Goal: Book appointment/travel/reservation

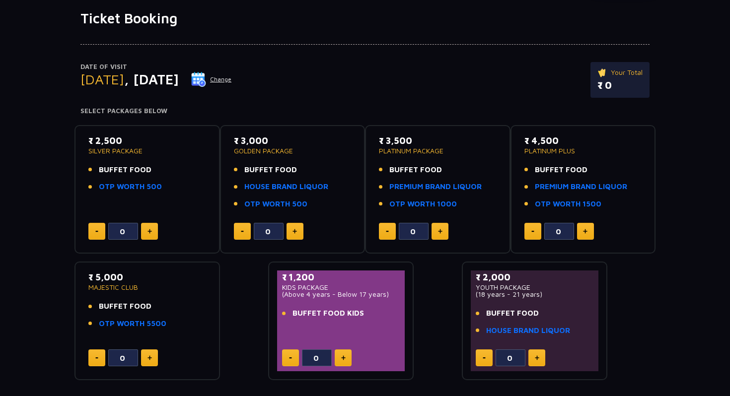
scroll to position [31, 0]
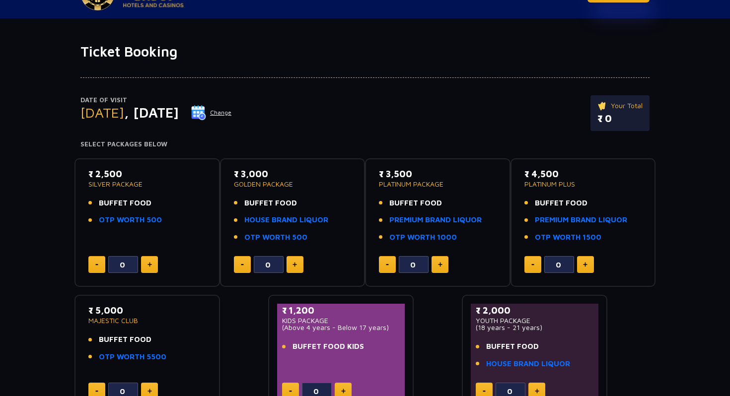
click at [590, 269] on button at bounding box center [585, 264] width 17 height 17
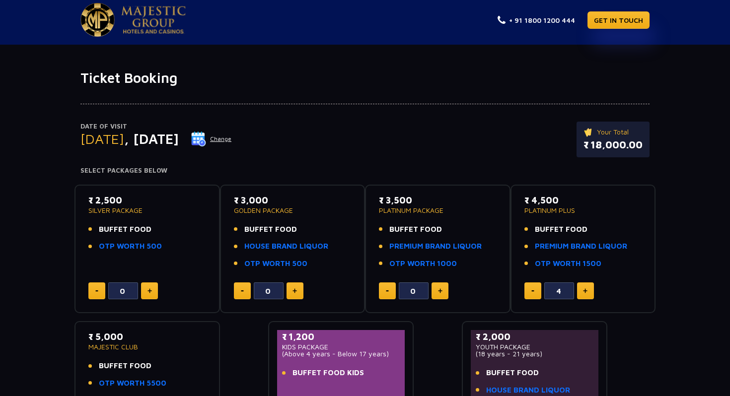
scroll to position [0, 0]
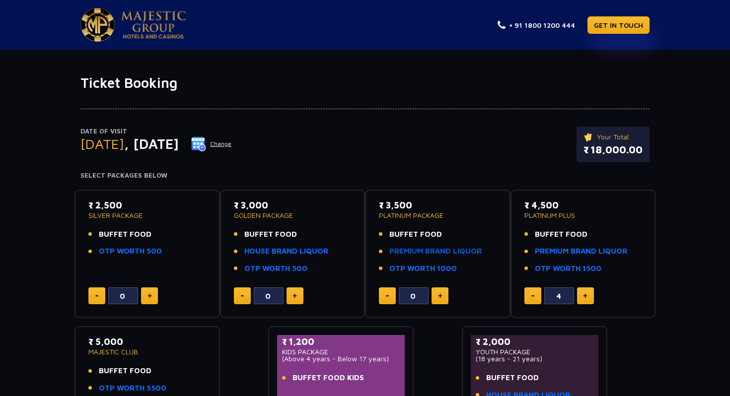
click at [421, 252] on link "PREMIUM BRAND LIQUOR" at bounding box center [435, 251] width 92 height 11
click at [532, 295] on img at bounding box center [532, 295] width 3 height 1
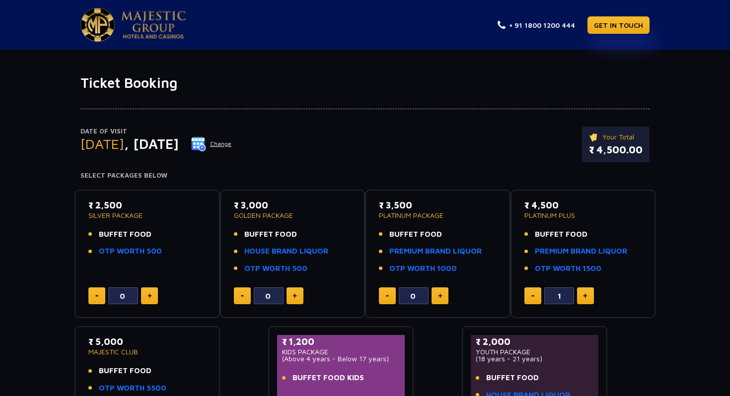
type input "0"
click at [532, 295] on img at bounding box center [532, 295] width 3 height 1
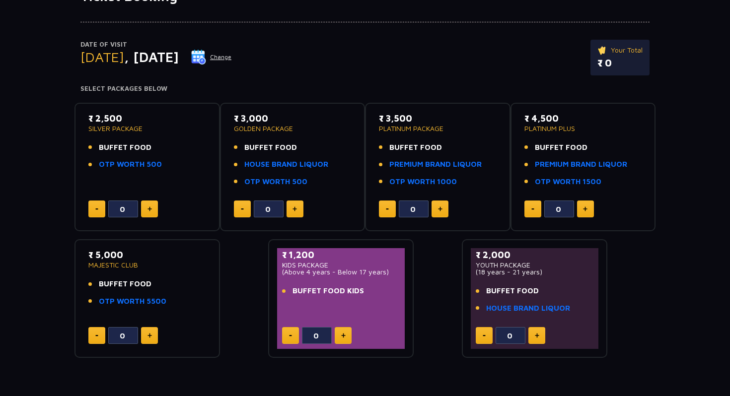
click at [150, 342] on button at bounding box center [149, 335] width 17 height 17
click at [93, 331] on button at bounding box center [96, 335] width 17 height 17
type input "0"
click at [116, 269] on p "MAJESTIC CLUB" at bounding box center [147, 265] width 118 height 7
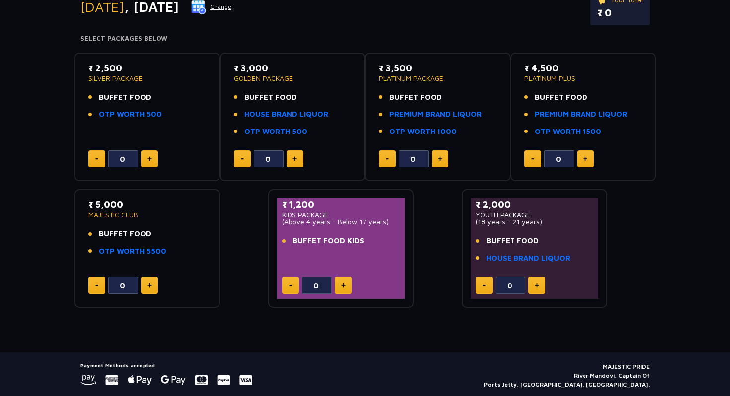
scroll to position [137, 0]
click at [438, 162] on button at bounding box center [439, 159] width 17 height 17
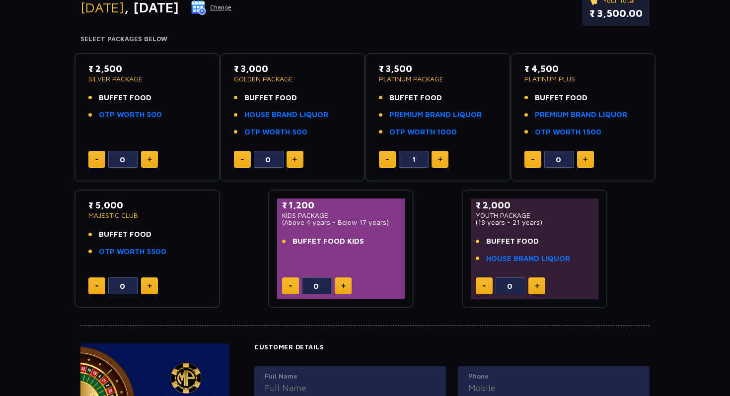
click at [438, 162] on button at bounding box center [439, 159] width 17 height 17
type input "4"
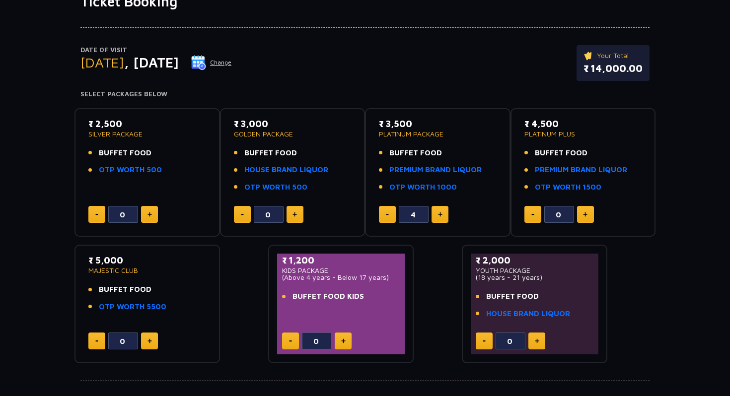
scroll to position [0, 0]
